Goal: Transaction & Acquisition: Purchase product/service

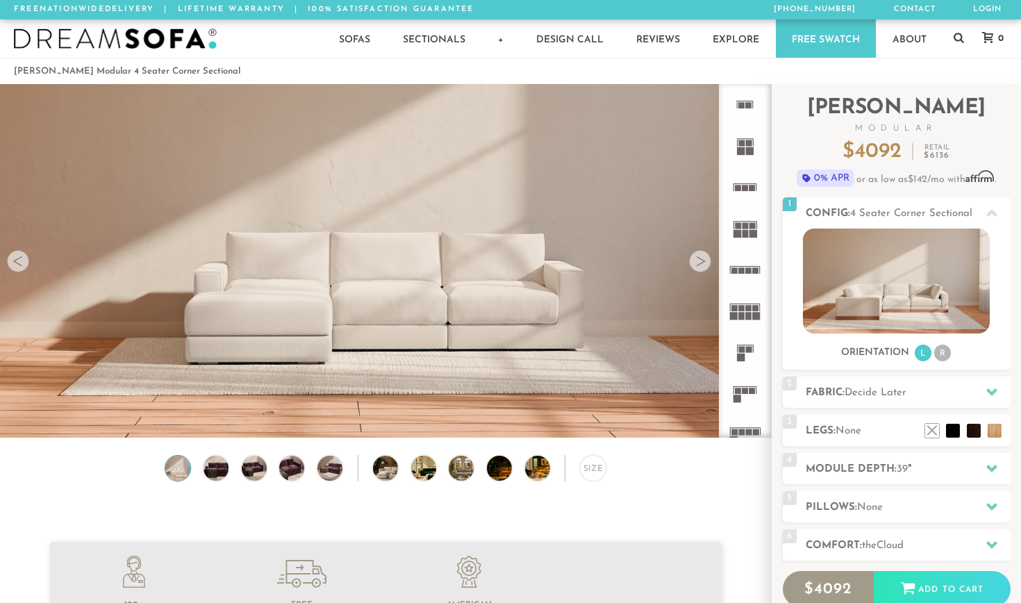
scroll to position [15330, 1021]
click at [990, 391] on icon at bounding box center [991, 391] width 11 height 11
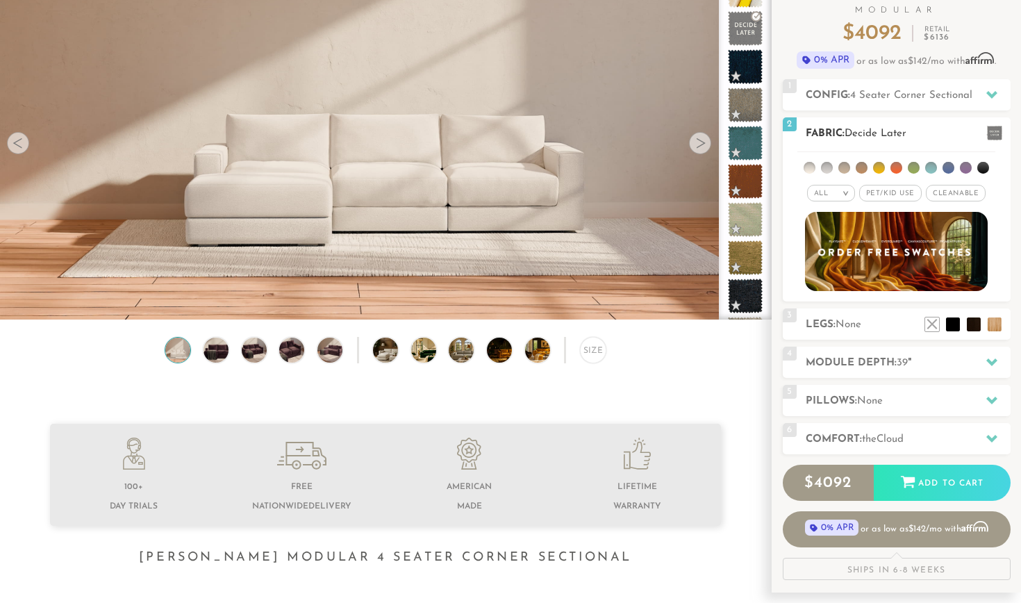
scroll to position [126, 0]
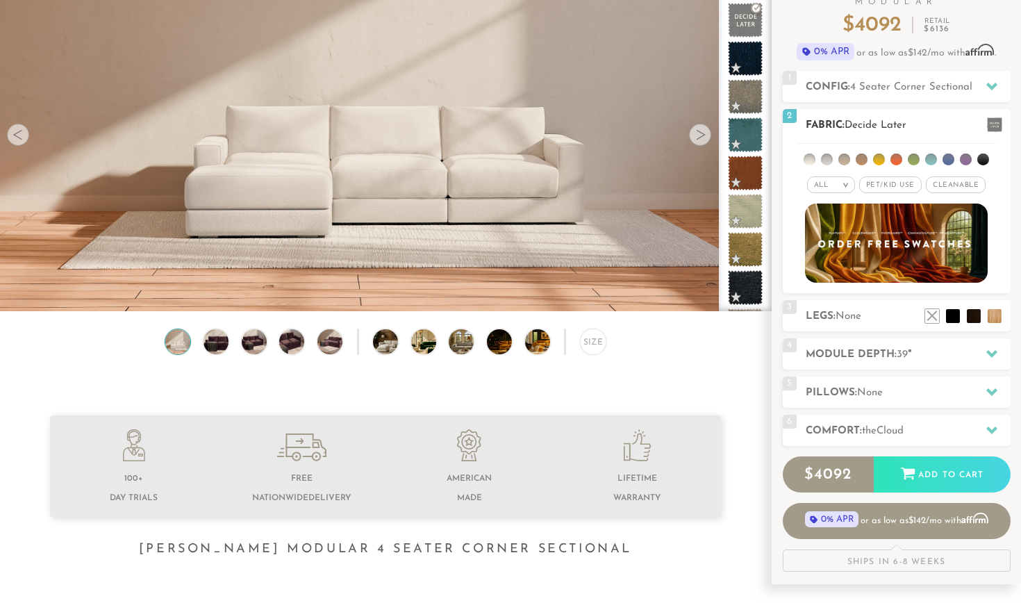
click at [847, 184] on em ">" at bounding box center [845, 184] width 10 height 7
click at [838, 263] on li "Popular" at bounding box center [831, 262] width 48 height 22
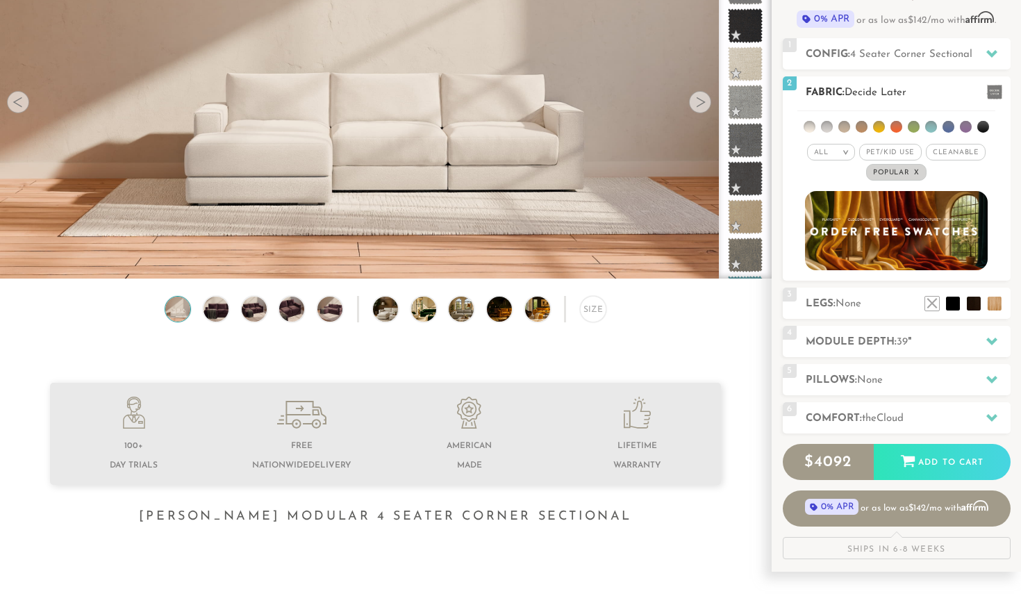
scroll to position [159, 0]
click at [814, 124] on li at bounding box center [809, 127] width 12 height 12
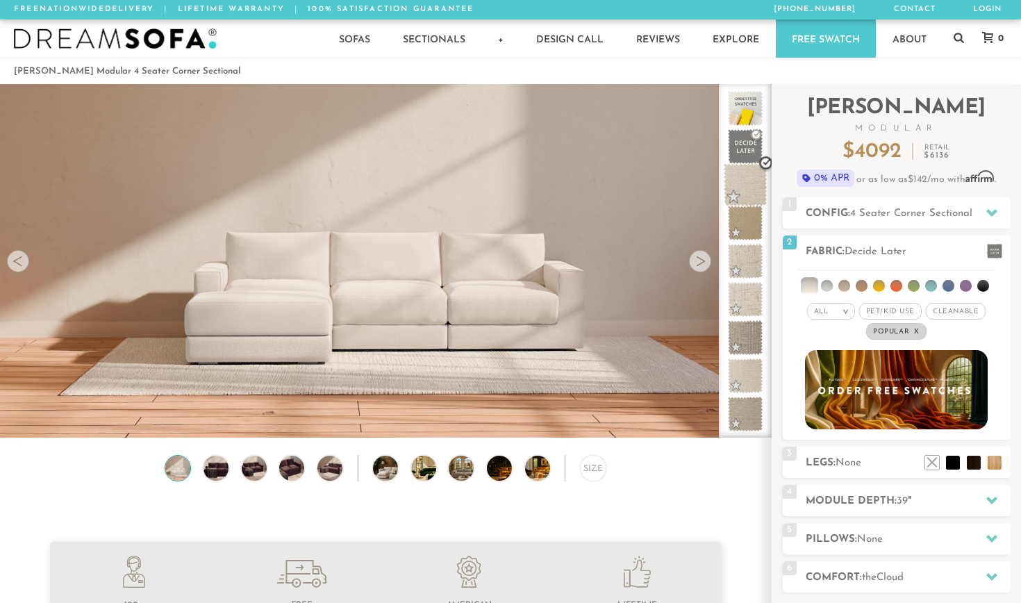
scroll to position [0, 0]
click at [826, 287] on li at bounding box center [827, 286] width 12 height 12
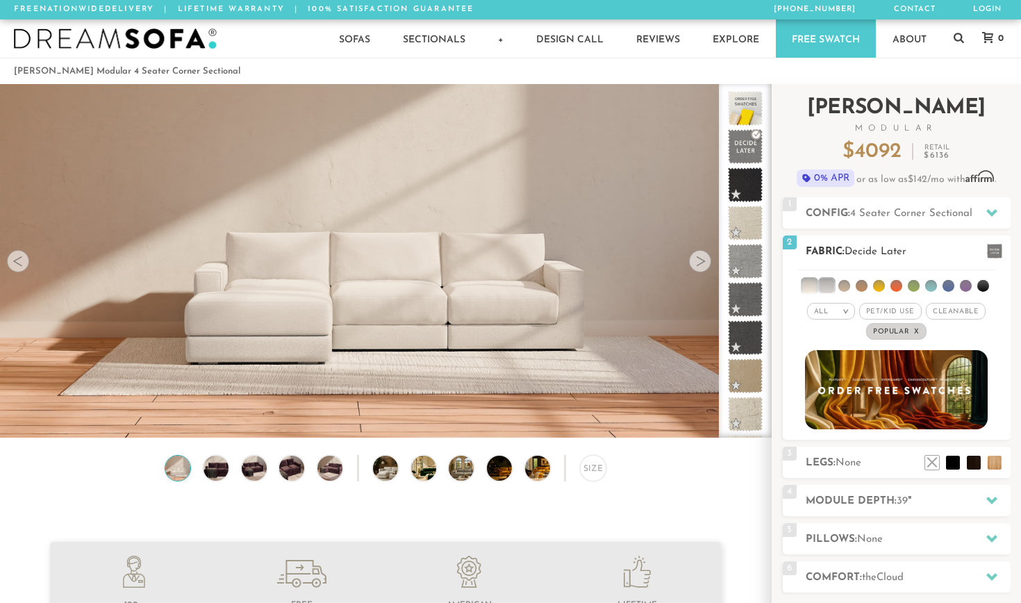
click at [844, 281] on li at bounding box center [844, 286] width 12 height 12
click at [866, 283] on li at bounding box center [861, 286] width 12 height 12
click at [861, 283] on li at bounding box center [861, 285] width 14 height 14
click at [810, 288] on li at bounding box center [809, 285] width 14 height 14
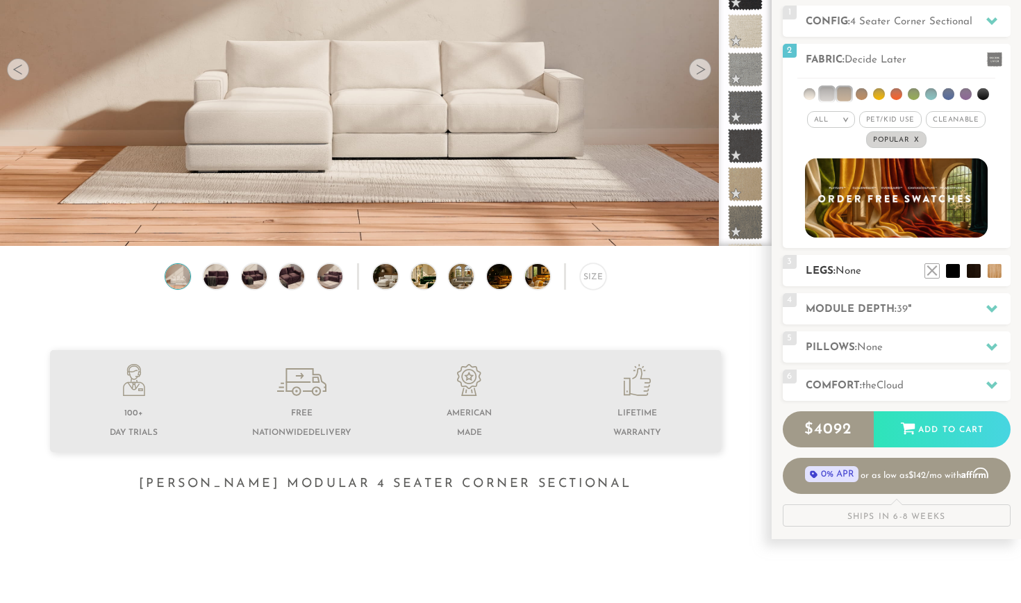
scroll to position [192, 0]
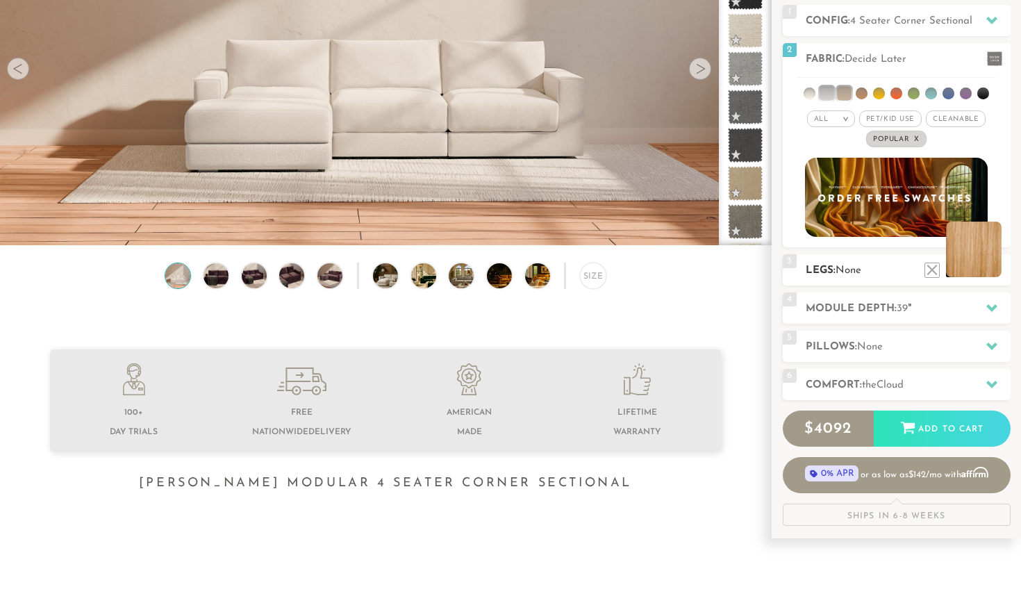
click at [995, 267] on li at bounding box center [974, 249] width 56 height 56
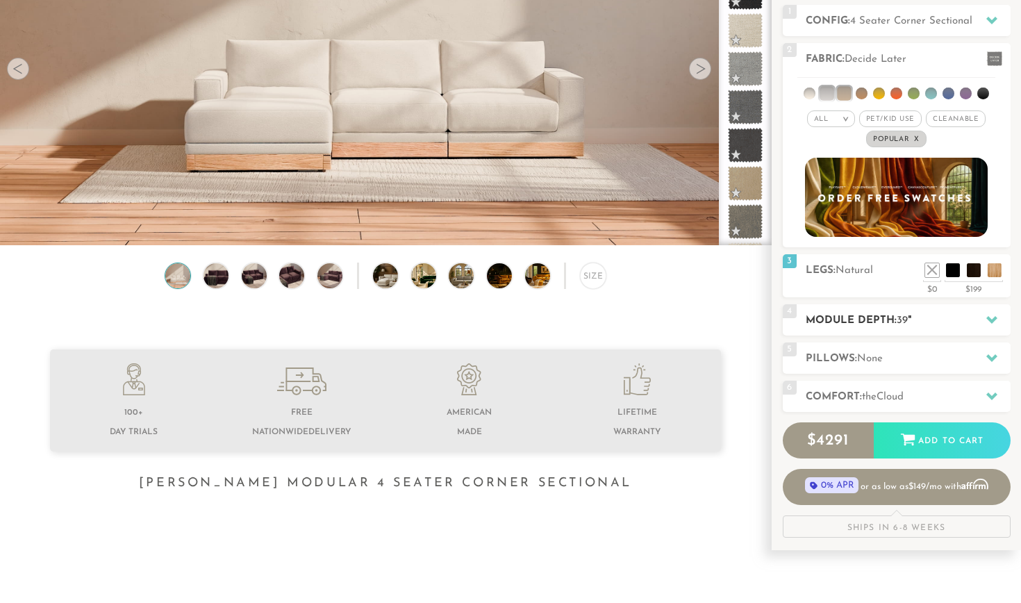
click at [989, 323] on icon at bounding box center [991, 319] width 11 height 11
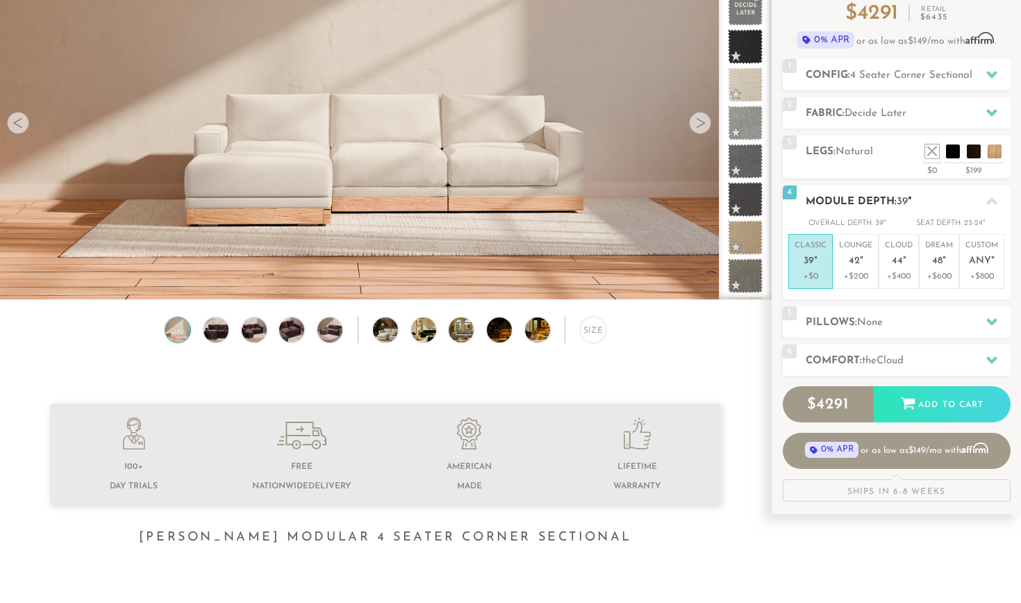
scroll to position [156, 0]
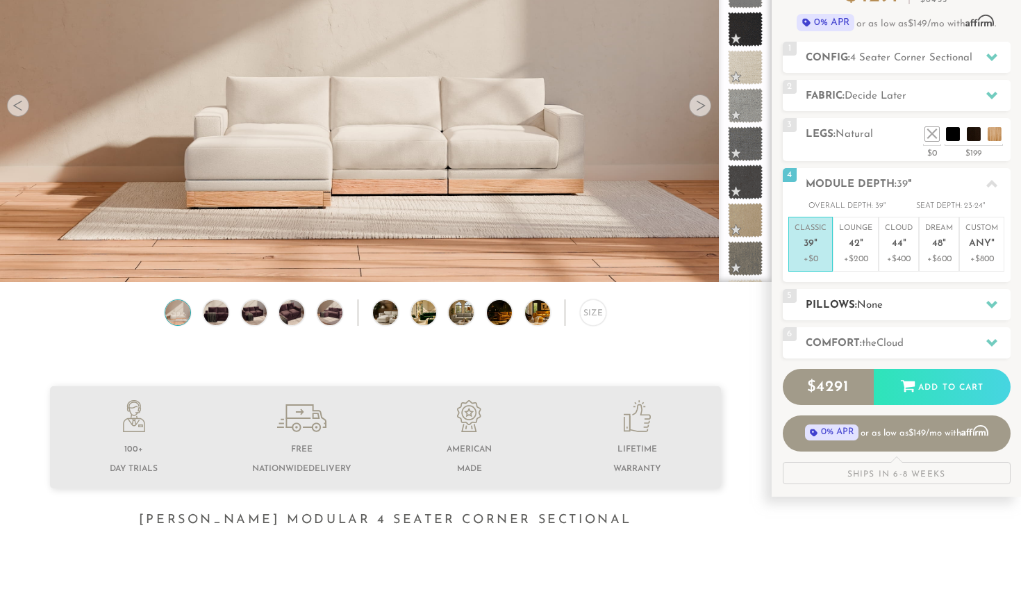
click at [991, 305] on icon at bounding box center [991, 305] width 11 height 8
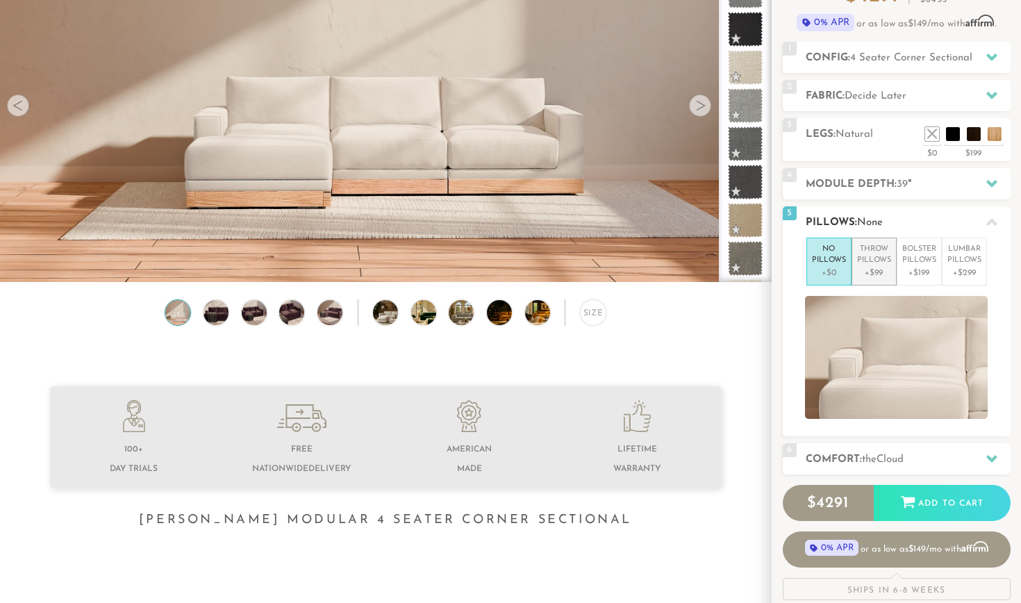
click at [868, 249] on p "Throw Pillows" at bounding box center [874, 255] width 34 height 23
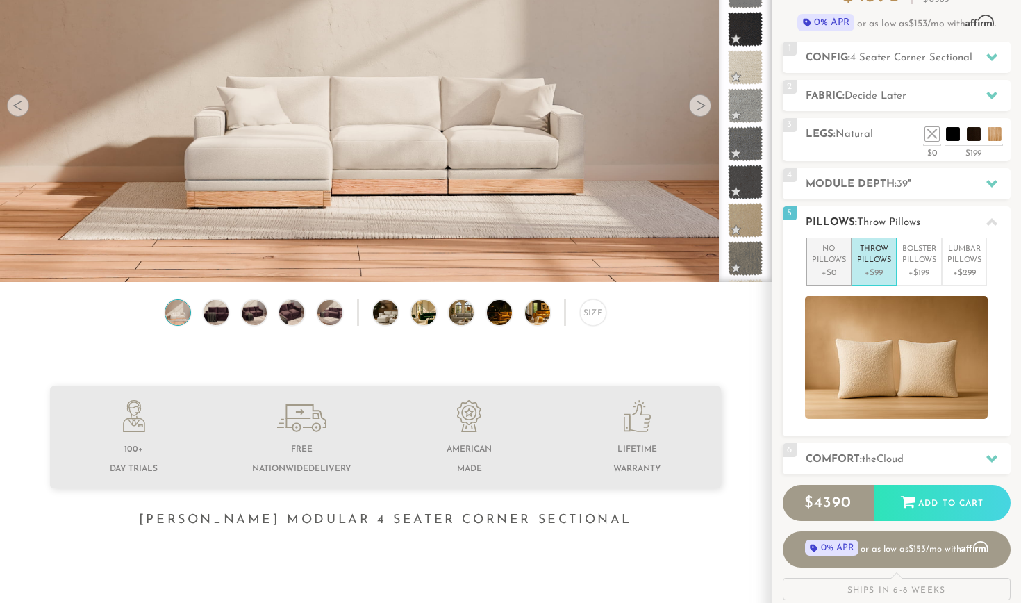
click at [823, 267] on p "+$0" at bounding box center [829, 273] width 34 height 12
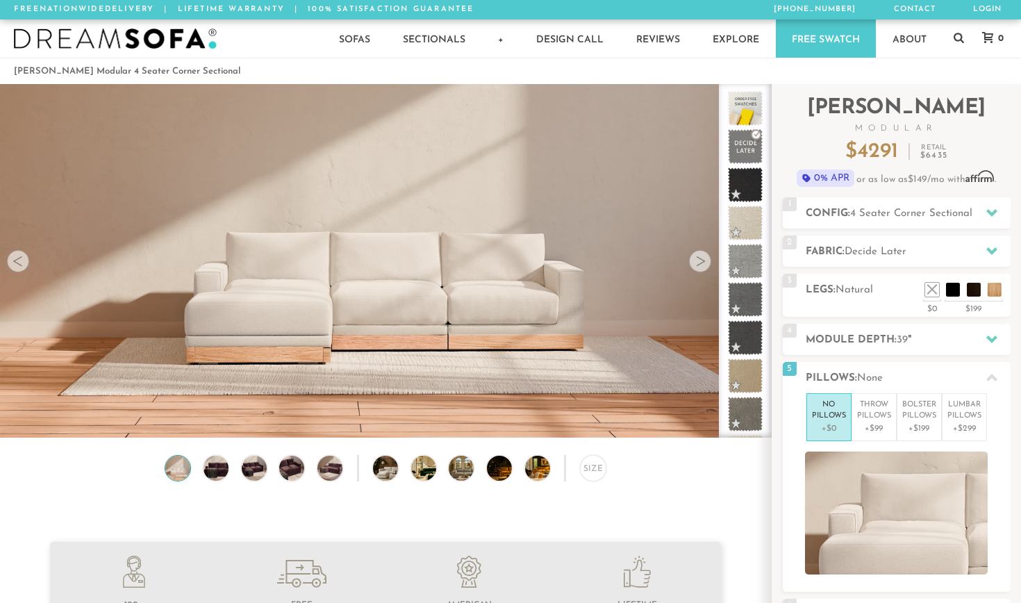
scroll to position [0, 0]
click at [440, 39] on link "Sectionals" at bounding box center [434, 38] width 94 height 38
